Goal: Find contact information: Find contact information

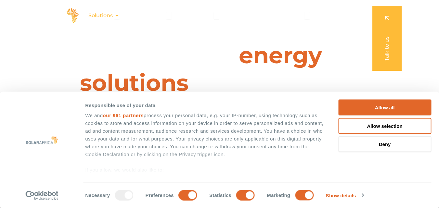
click at [117, 16] on icon "Menu" at bounding box center [116, 15] width 5 height 5
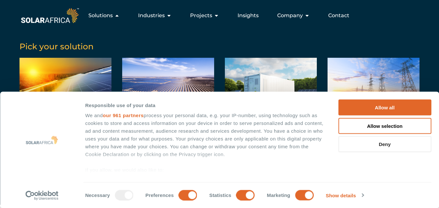
click at [366, 146] on button "Deny" at bounding box center [384, 145] width 93 height 16
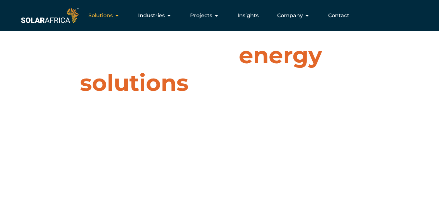
click at [118, 15] on icon "Menu" at bounding box center [116, 15] width 5 height 5
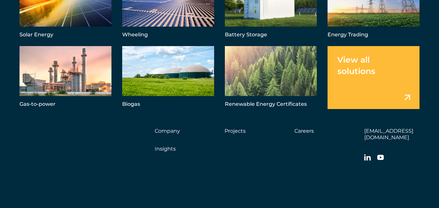
scroll to position [2158, 0]
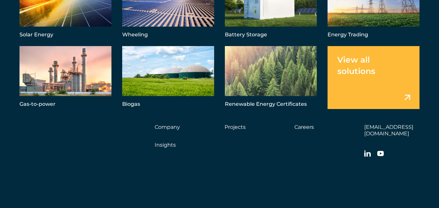
click at [367, 151] on icon at bounding box center [367, 154] width 7 height 6
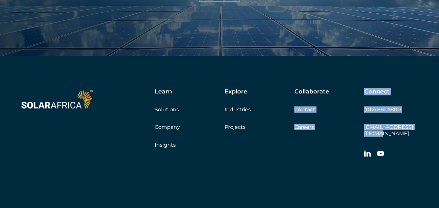
drag, startPoint x: 359, startPoint y: 122, endPoint x: 417, endPoint y: 129, distance: 59.3
click at [417, 129] on div "Learn Solutions Company Insights Explore Industries Projects Collaborate Contac…" at bounding box center [266, 124] width 308 height 73
click at [423, 128] on div "Learn Solutions Company Insights Explore Industries Projects Collaborate Contac…" at bounding box center [219, 155] width 439 height 199
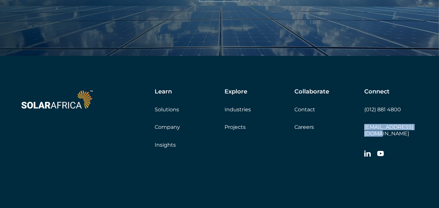
drag, startPoint x: 423, startPoint y: 125, endPoint x: 365, endPoint y: 128, distance: 57.6
click at [365, 128] on div "Learn Solutions Company Insights Explore Industries Projects Collaborate Contac…" at bounding box center [219, 155] width 439 height 199
copy link "[EMAIL_ADDRESS][DOMAIN_NAME]"
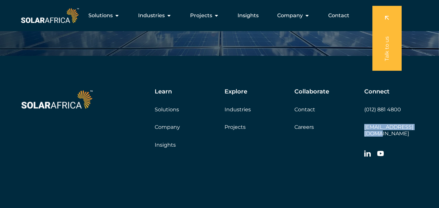
scroll to position [1887, 0]
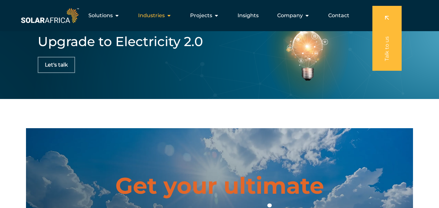
click at [169, 15] on icon "Menu" at bounding box center [168, 15] width 5 height 5
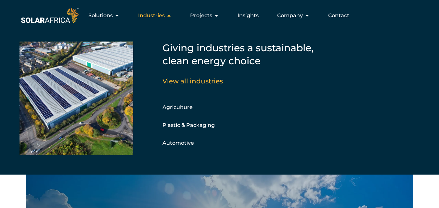
scroll to position [1833, 0]
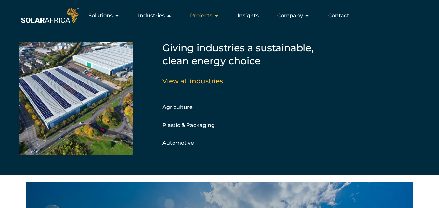
click at [215, 14] on icon "Menu" at bounding box center [216, 15] width 5 height 5
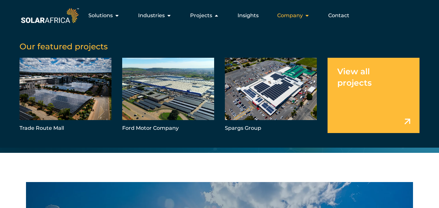
click at [305, 14] on icon "Menu" at bounding box center [307, 15] width 5 height 5
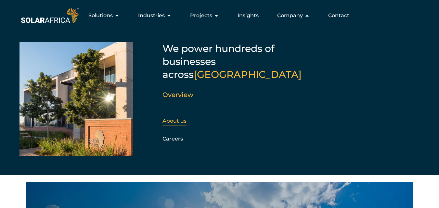
click at [186, 118] on link "About us" at bounding box center [175, 121] width 24 height 6
